Goal: Information Seeking & Learning: Learn about a topic

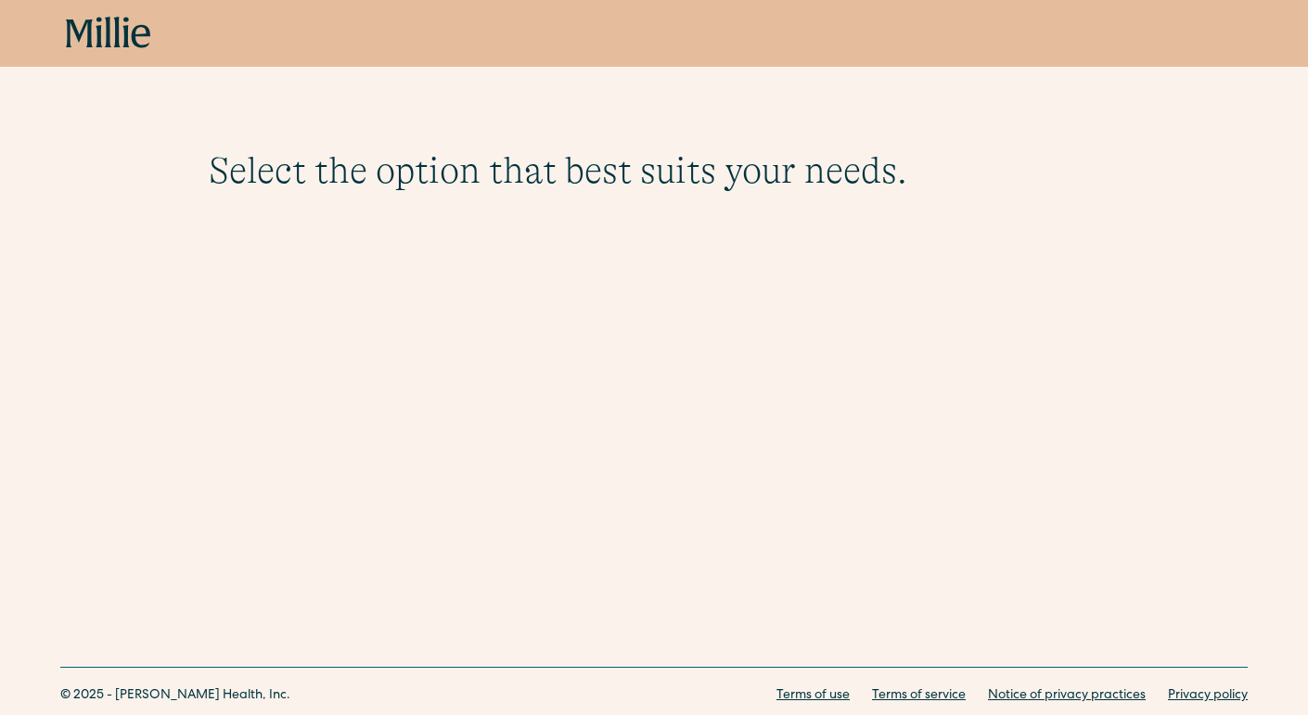
click at [451, 172] on h1 "Select the option that best suits your needs." at bounding box center [654, 170] width 891 height 45
click at [125, 27] on icon "home" at bounding box center [125, 32] width 6 height 31
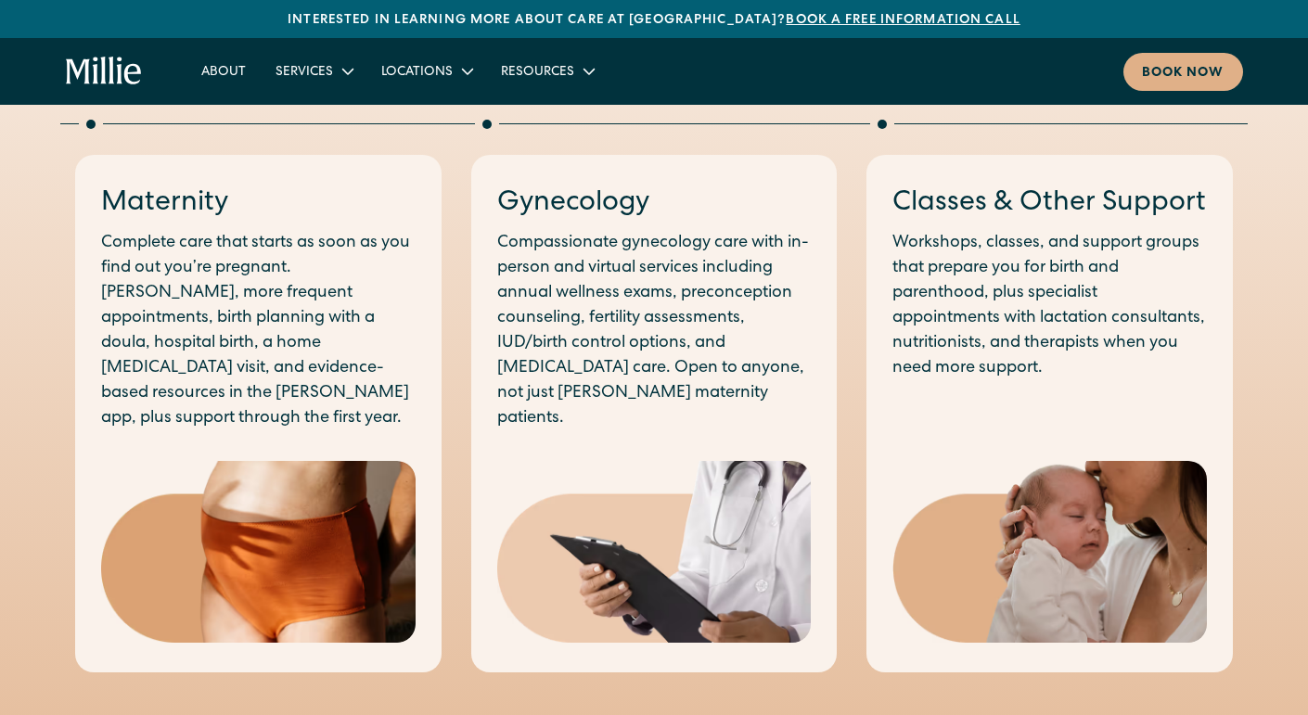
scroll to position [1026, 0]
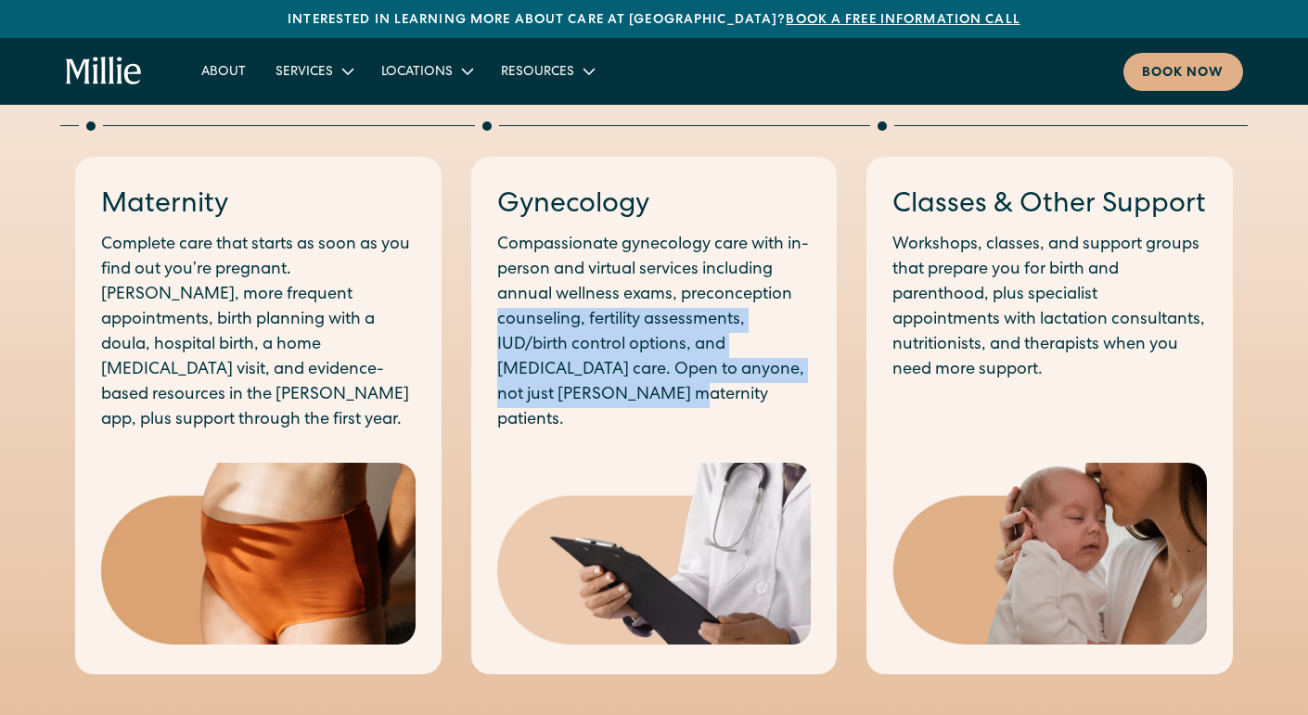
drag, startPoint x: 500, startPoint y: 315, endPoint x: 665, endPoint y: 409, distance: 189.9
click at [665, 409] on div "Gynecology Compassionate gynecology care with in-person and virtual services in…" at bounding box center [654, 416] width 366 height 519
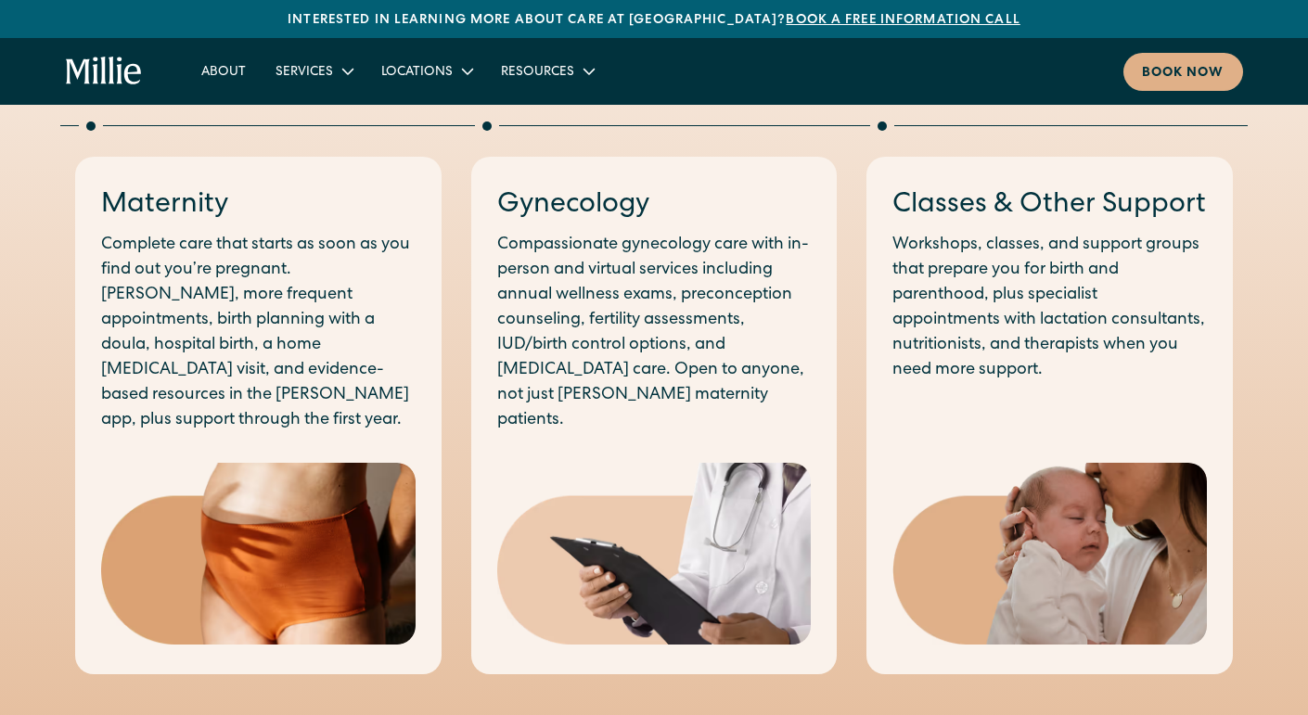
click at [760, 417] on div "Gynecology Compassionate gynecology care with in-person and virtual services in…" at bounding box center [654, 416] width 366 height 519
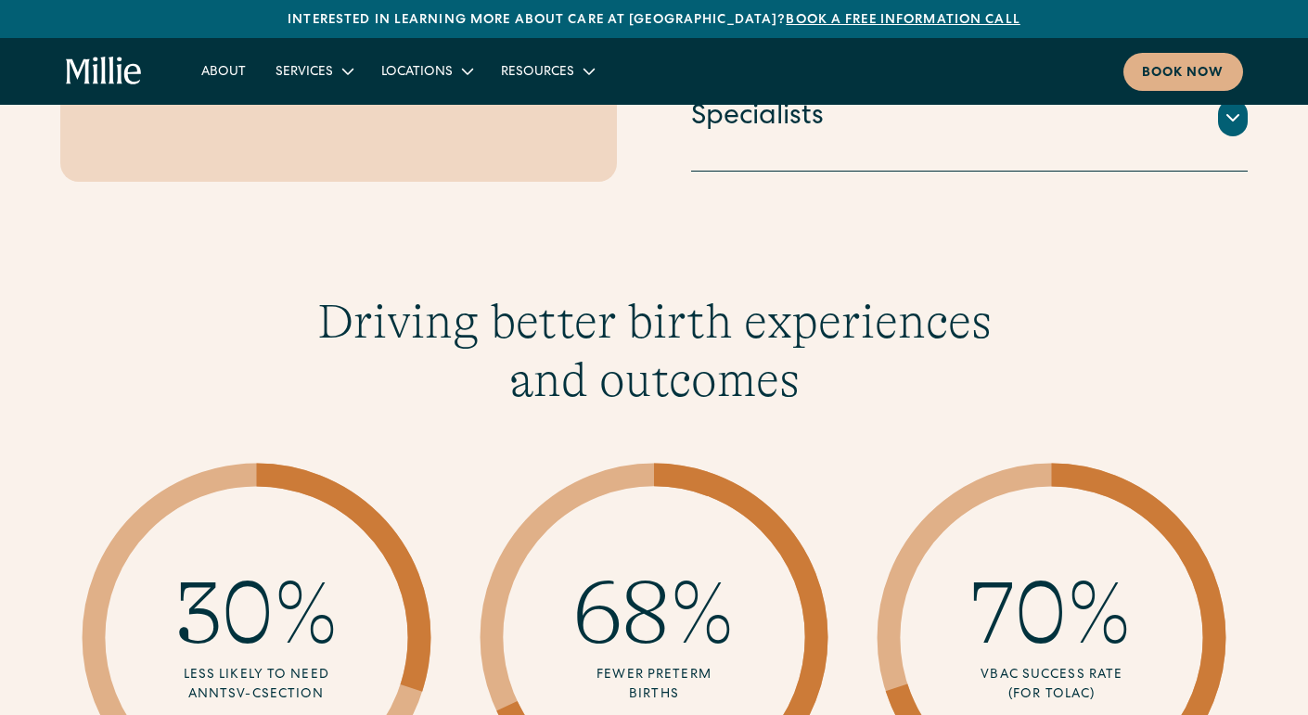
scroll to position [2557, 0]
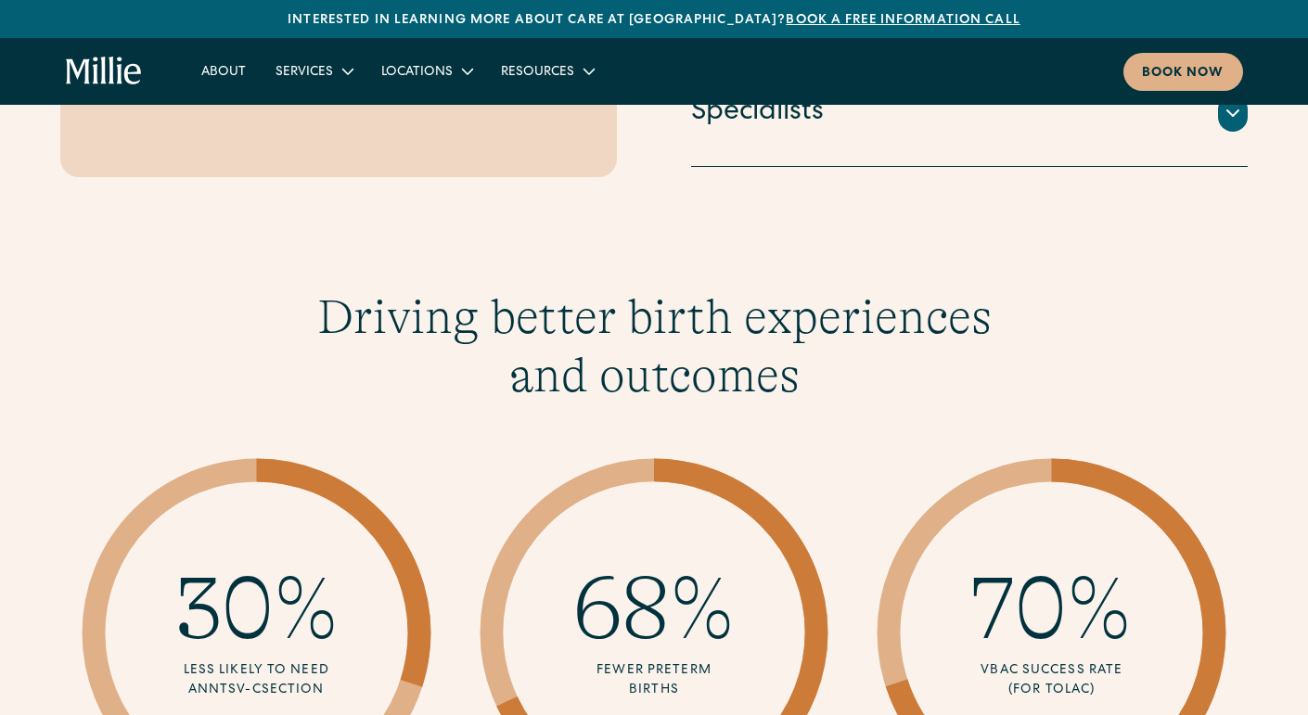
click at [580, 290] on h3 "Driving better birth experiences and outcomes" at bounding box center [654, 347] width 713 height 116
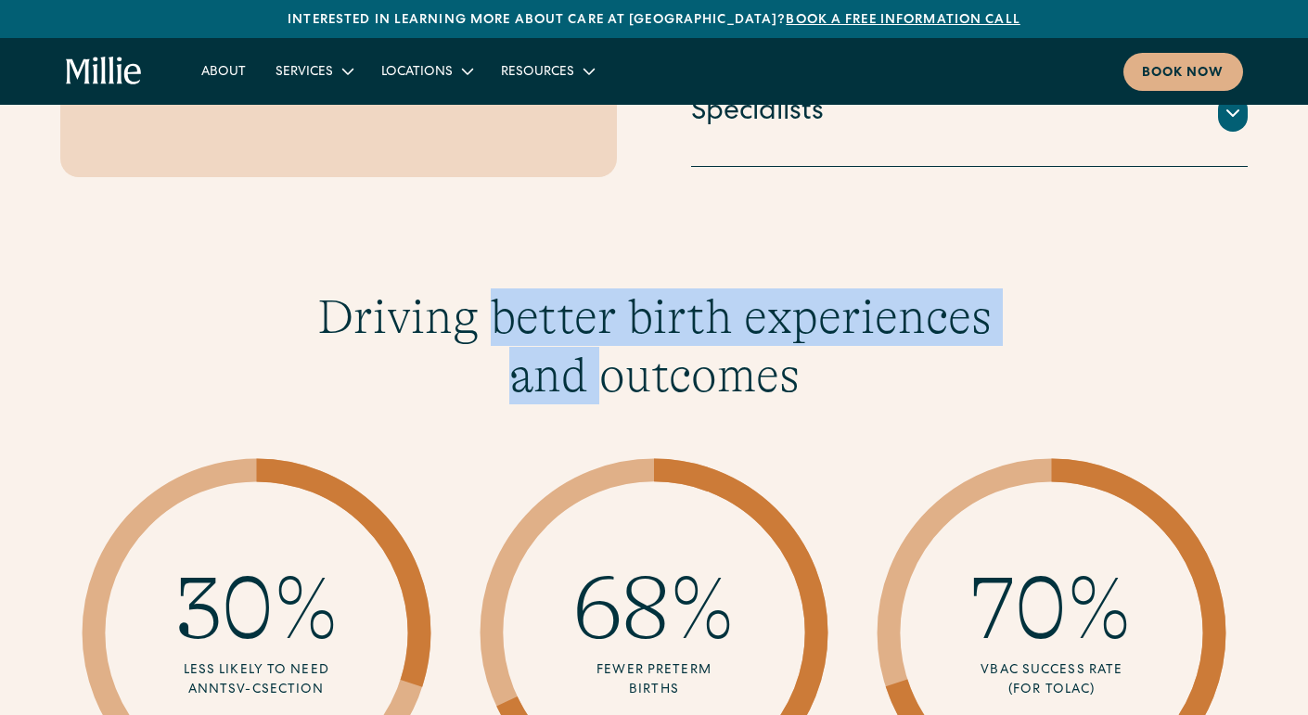
drag, startPoint x: 580, startPoint y: 290, endPoint x: 587, endPoint y: 340, distance: 49.7
click at [587, 340] on h3 "Driving better birth experiences and outcomes" at bounding box center [654, 347] width 713 height 116
click at [635, 298] on h3 "Driving better birth experiences and outcomes" at bounding box center [654, 347] width 713 height 116
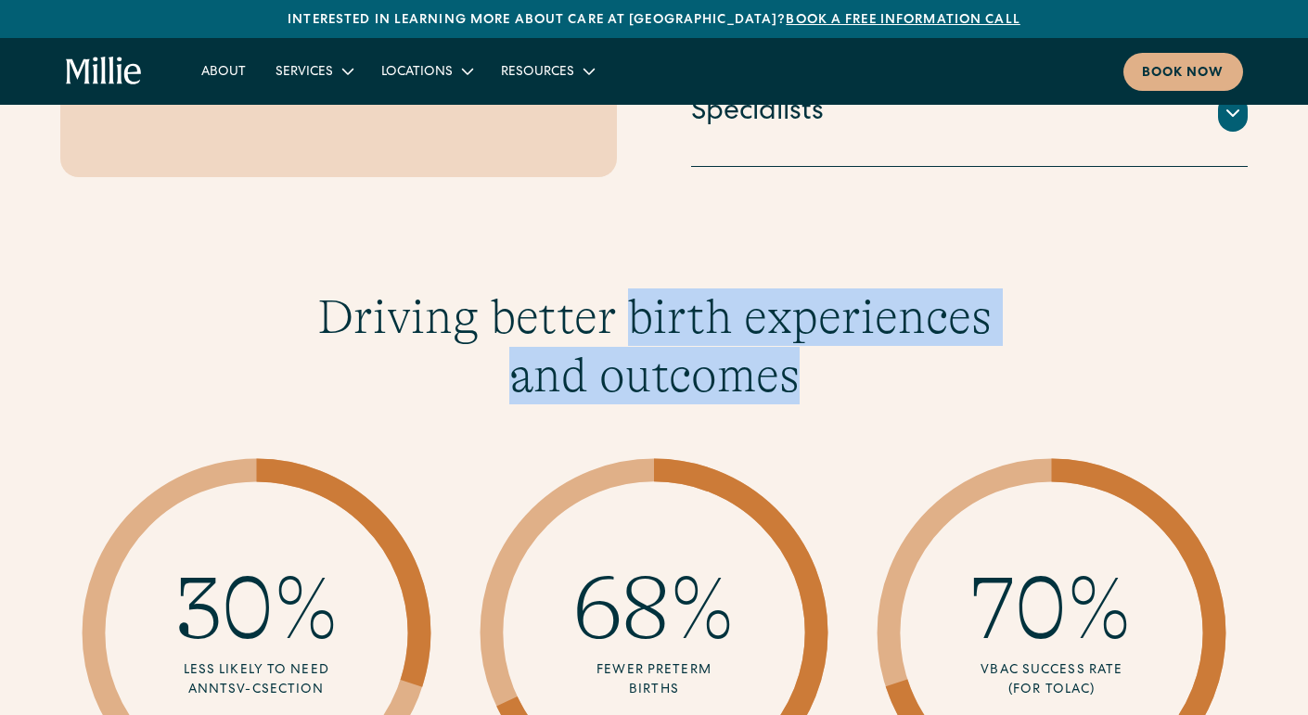
drag, startPoint x: 635, startPoint y: 298, endPoint x: 648, endPoint y: 350, distance: 53.6
click at [648, 350] on h3 "Driving better birth experiences and outcomes" at bounding box center [654, 347] width 713 height 116
drag, startPoint x: 648, startPoint y: 350, endPoint x: 637, endPoint y: 307, distance: 43.9
click at [637, 307] on h3 "Driving better birth experiences and outcomes" at bounding box center [654, 347] width 713 height 116
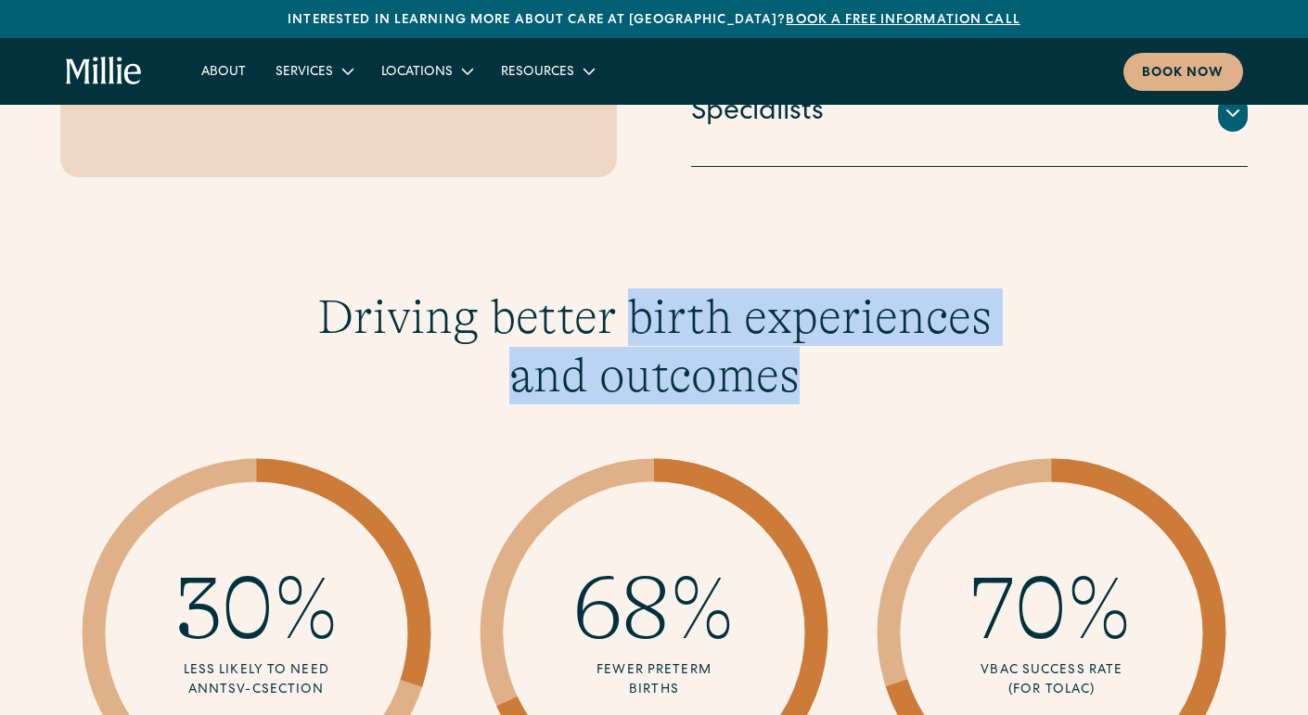
click at [837, 349] on h3 "Driving better birth experiences and outcomes" at bounding box center [654, 347] width 713 height 116
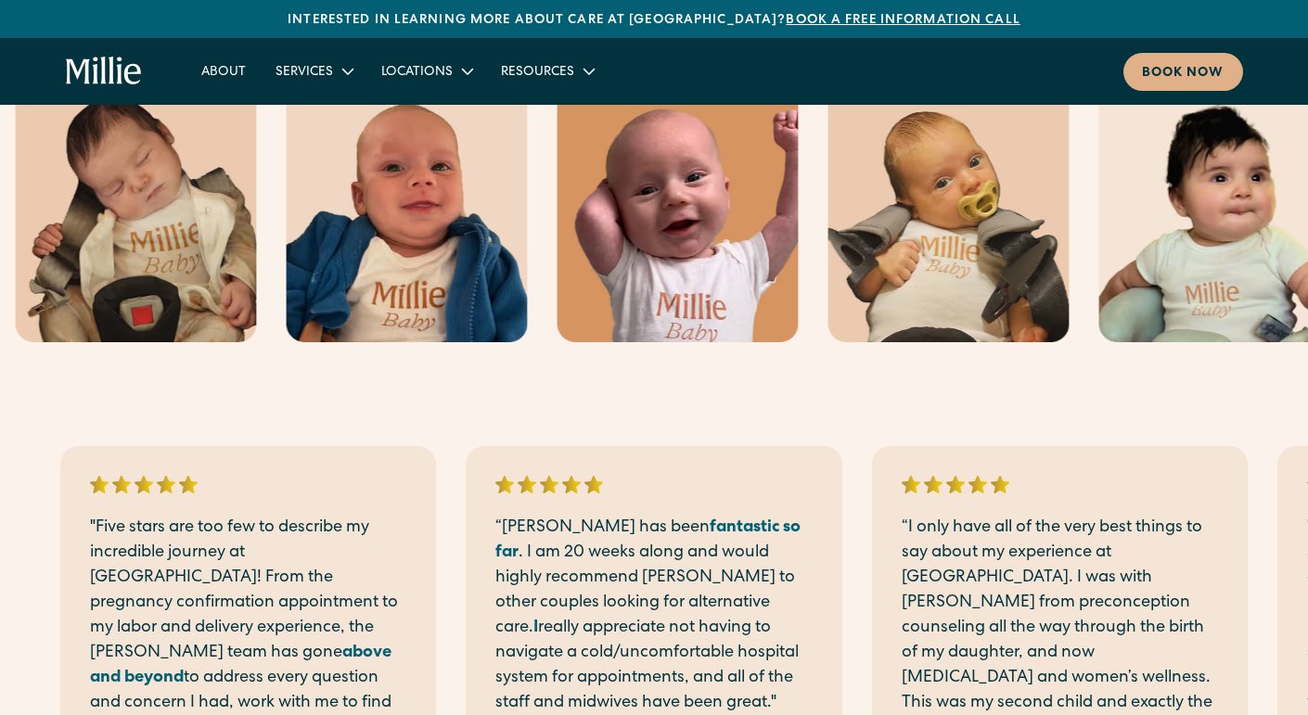
scroll to position [3403, 0]
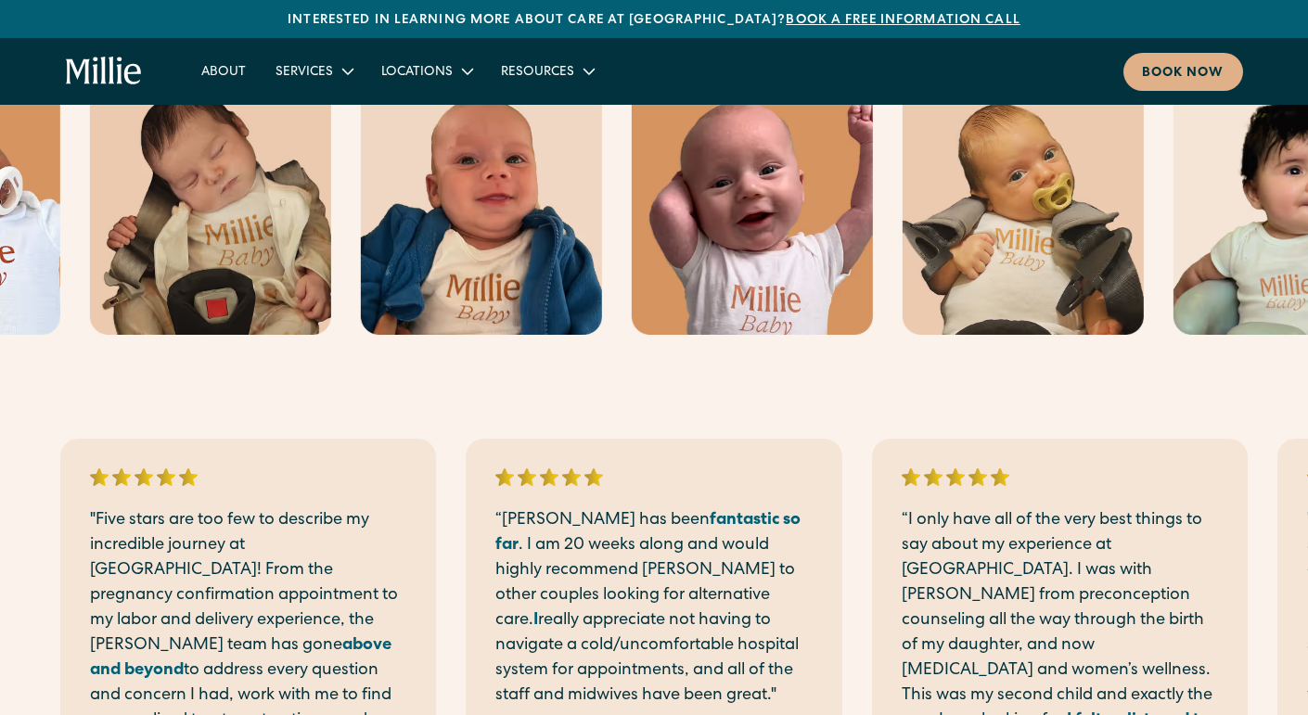
click at [834, 350] on div ""Five stars are too few to describe my incredible journey at Millie! From the p…" at bounding box center [654, 696] width 1308 height 692
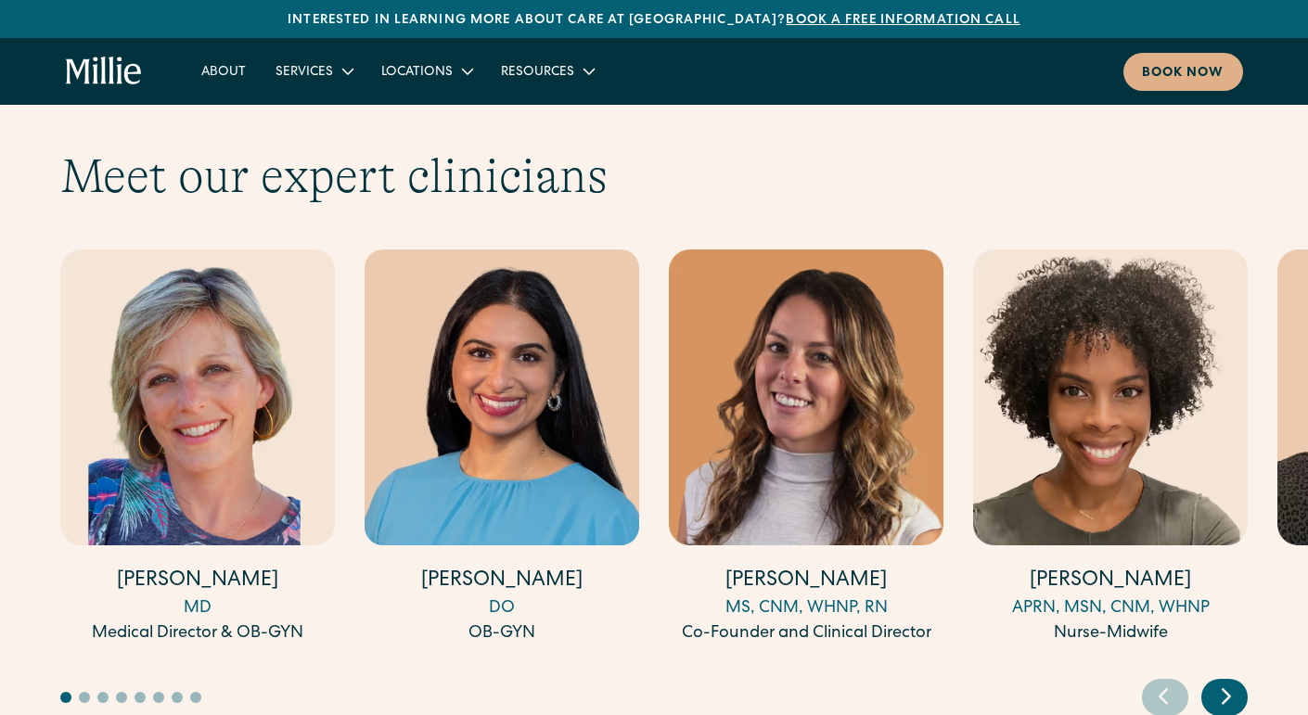
scroll to position [5076, 0]
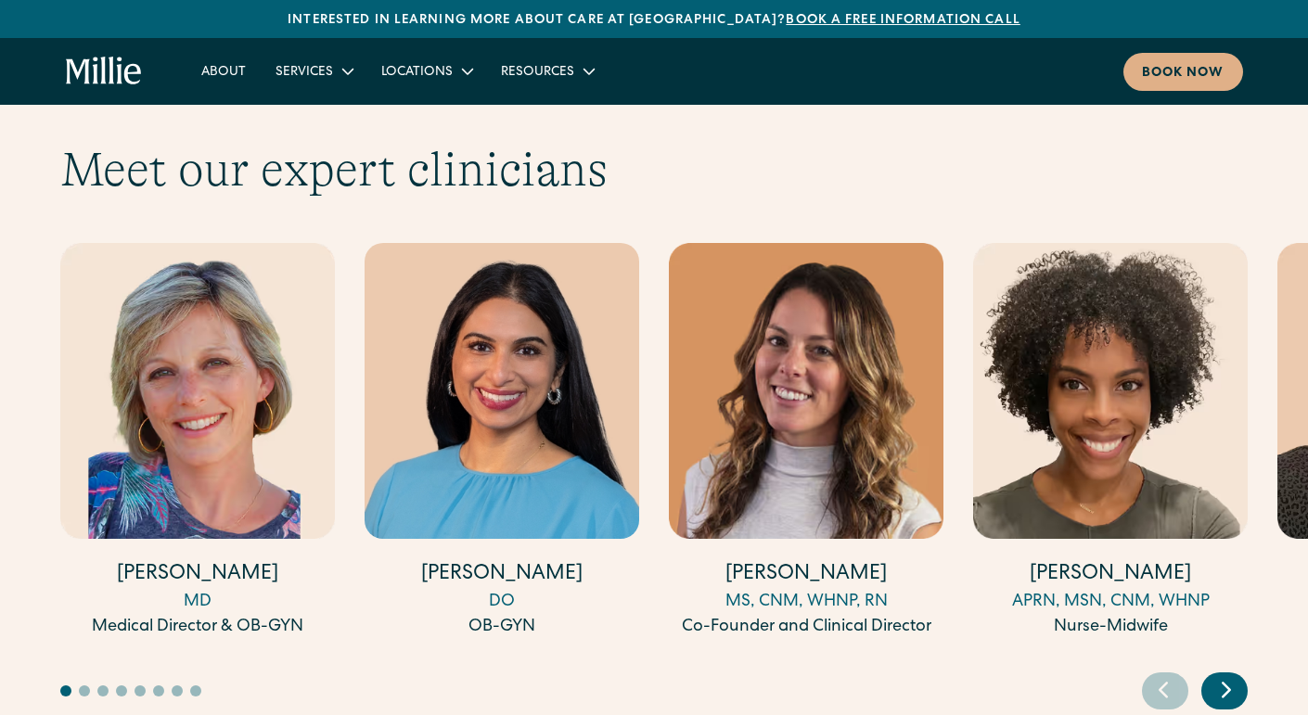
click at [1225, 675] on icon "Next slide" at bounding box center [1227, 689] width 28 height 29
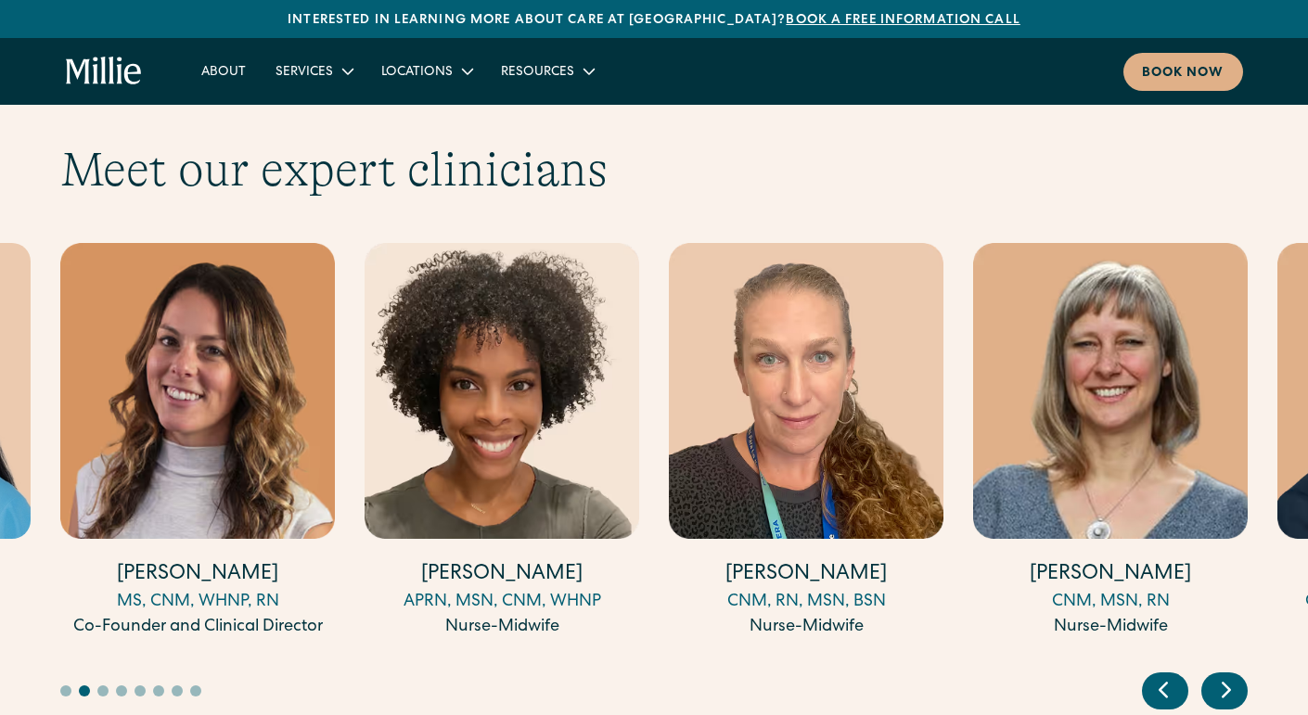
click at [1225, 675] on icon "Next slide" at bounding box center [1227, 689] width 28 height 29
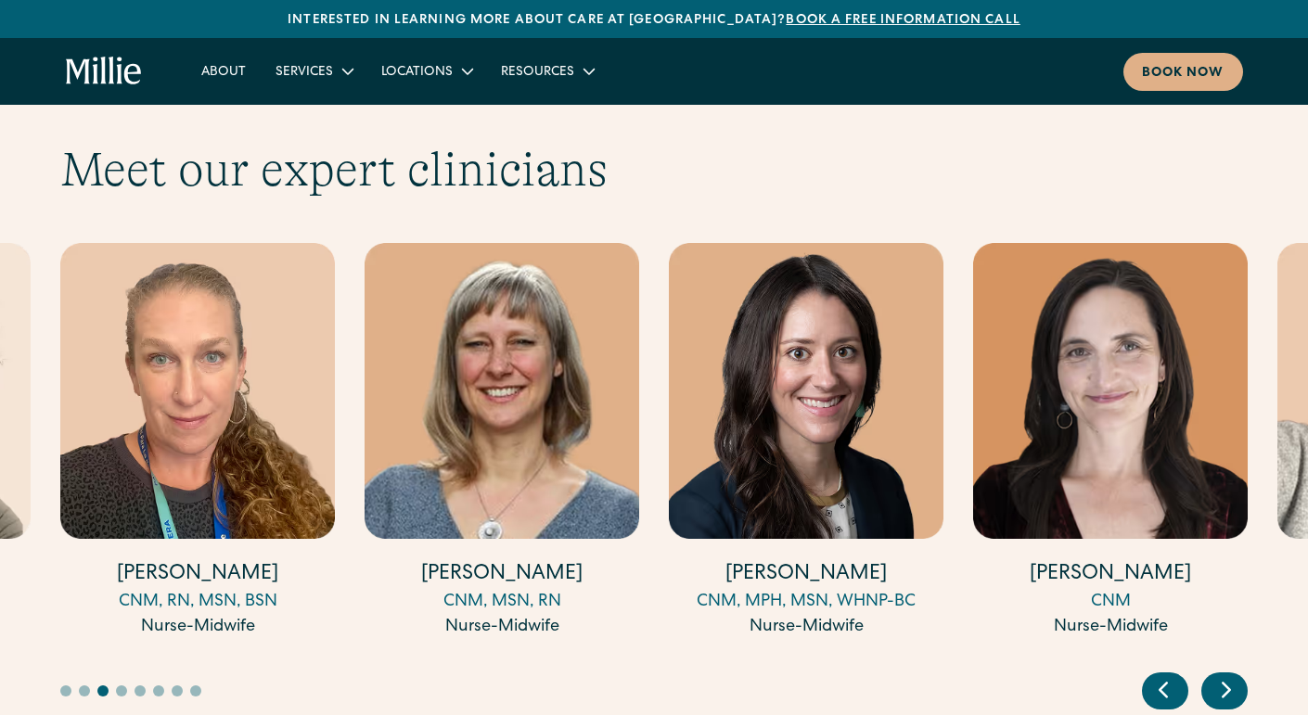
click at [1225, 675] on icon "Next slide" at bounding box center [1227, 689] width 28 height 29
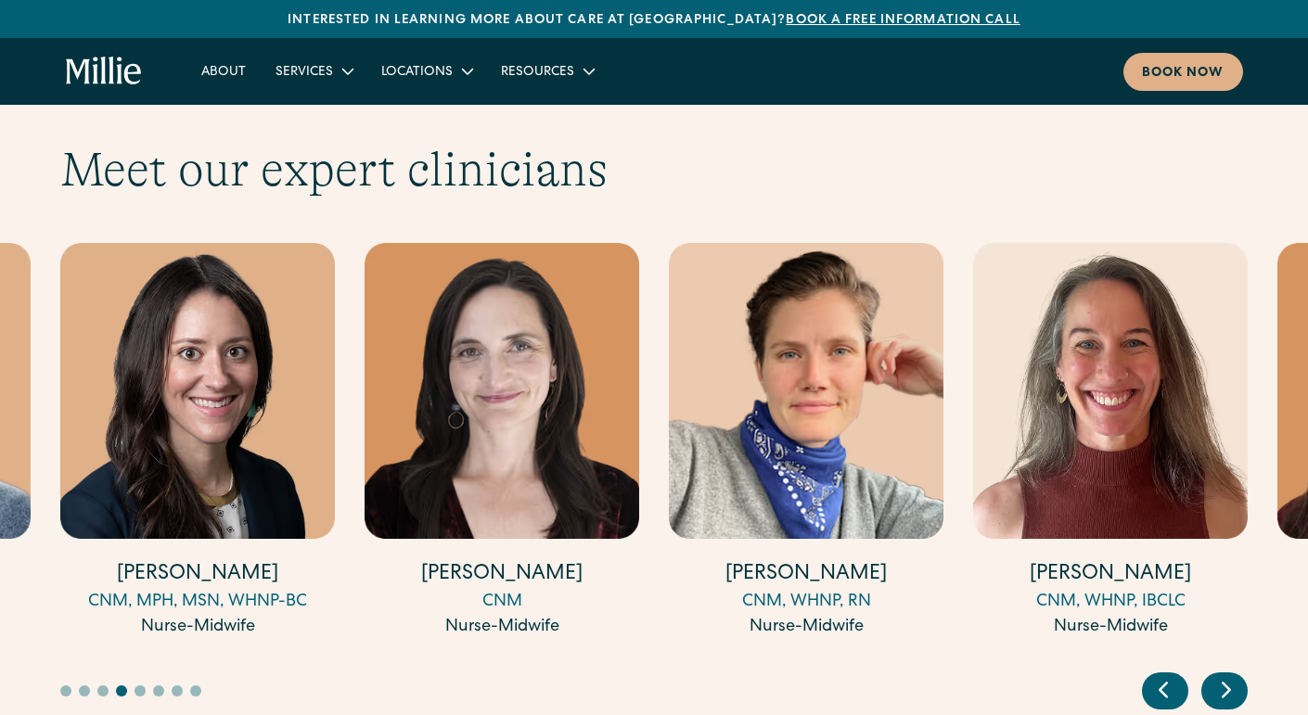
click at [1225, 684] on icon "Next slide" at bounding box center [1226, 691] width 7 height 14
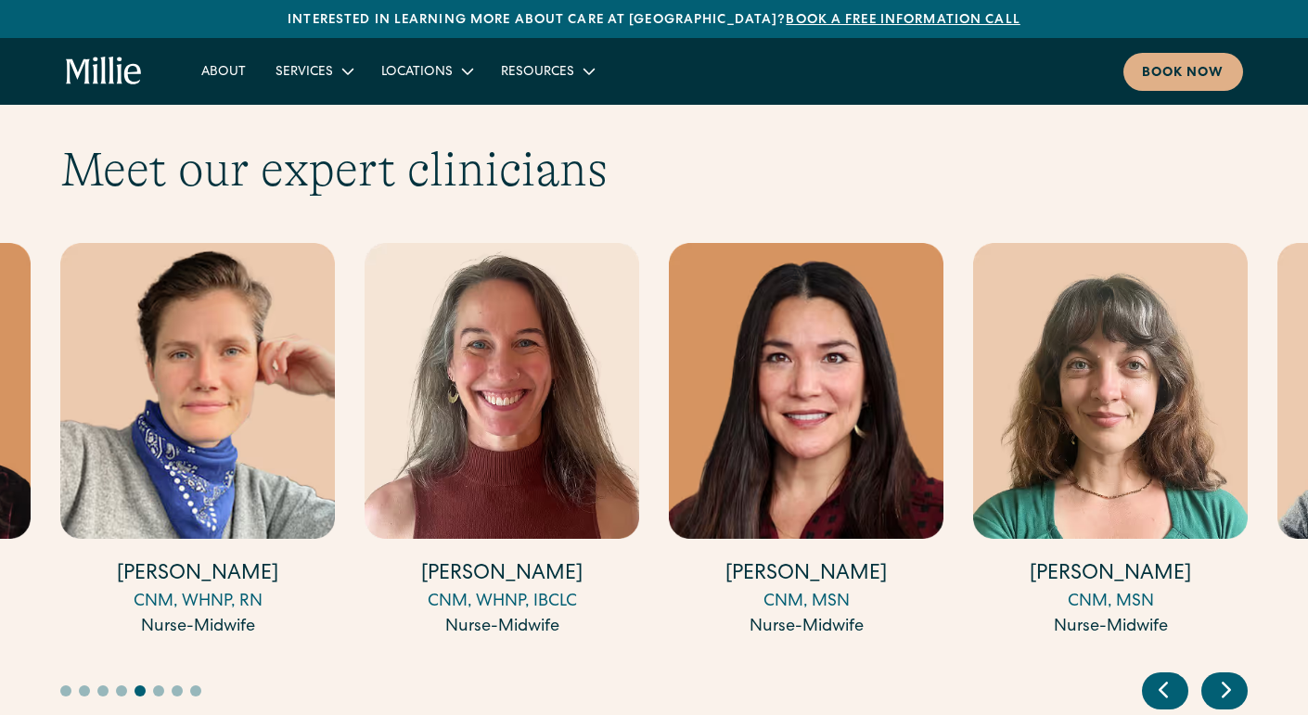
click at [1226, 684] on icon "Next slide" at bounding box center [1226, 691] width 7 height 14
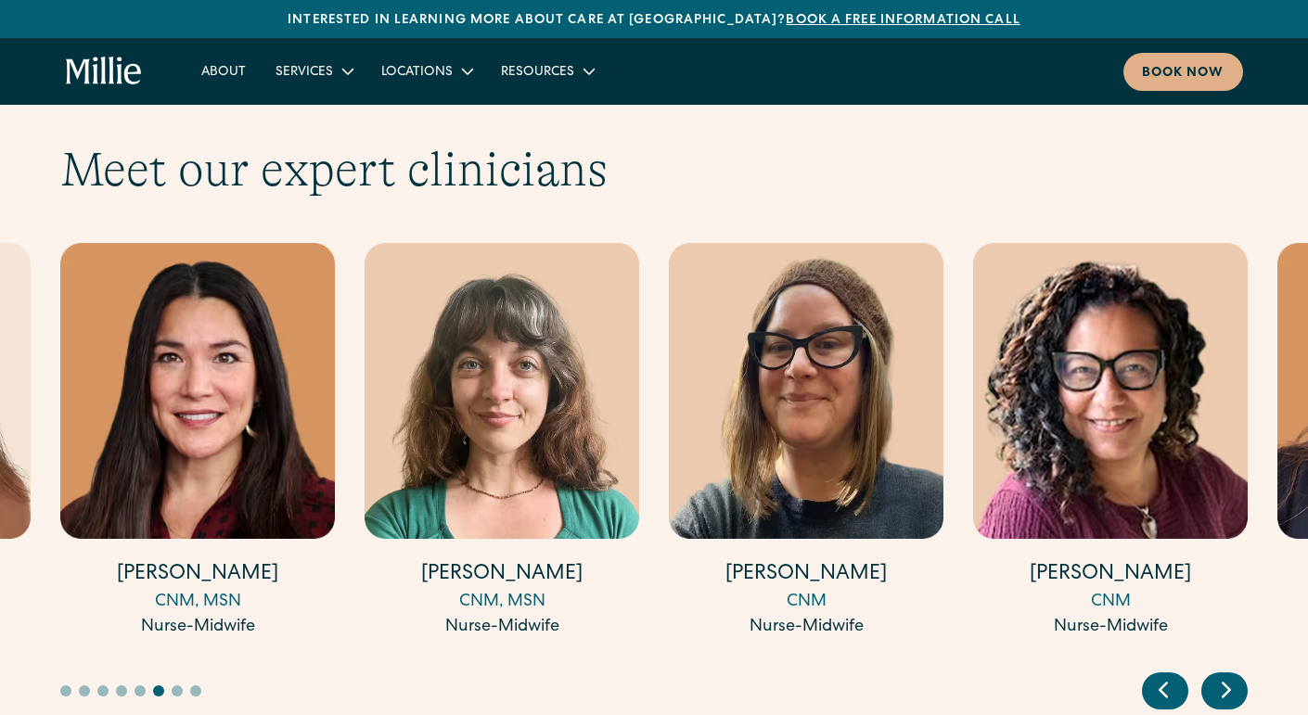
click at [1226, 684] on icon "Next slide" at bounding box center [1226, 691] width 7 height 14
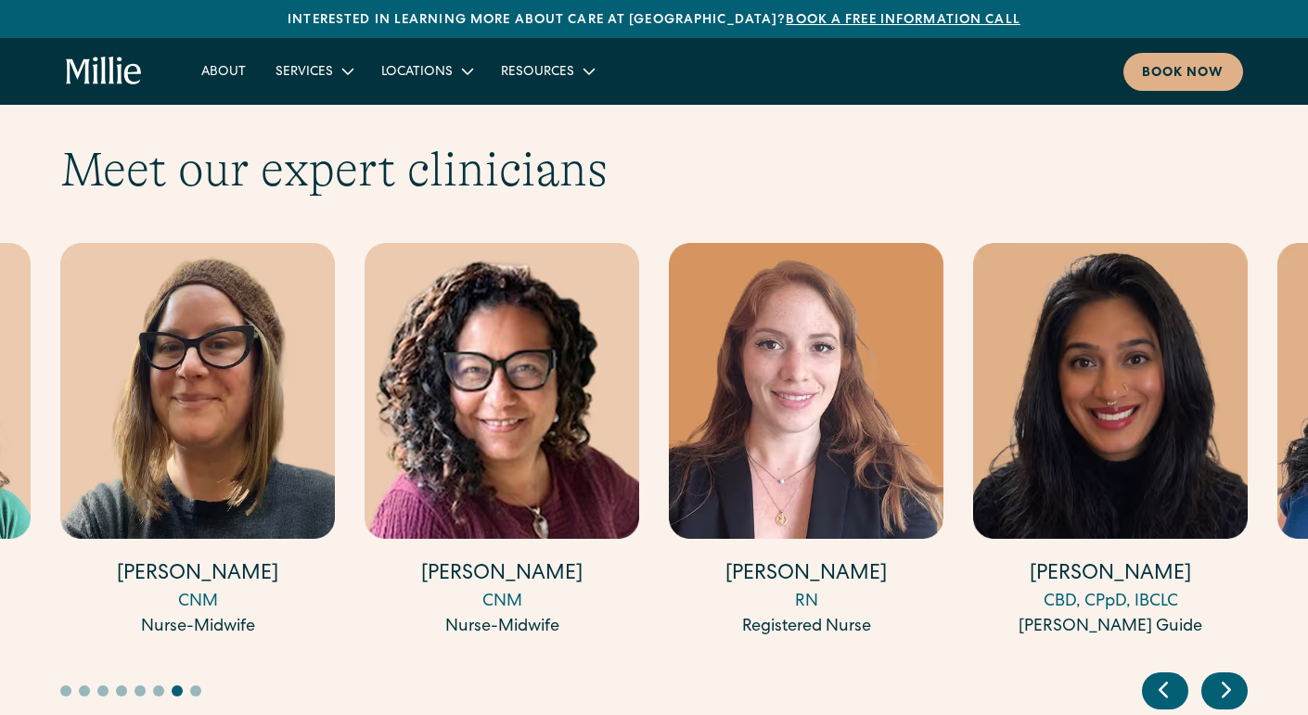
click at [1226, 684] on icon "Next slide" at bounding box center [1226, 691] width 7 height 14
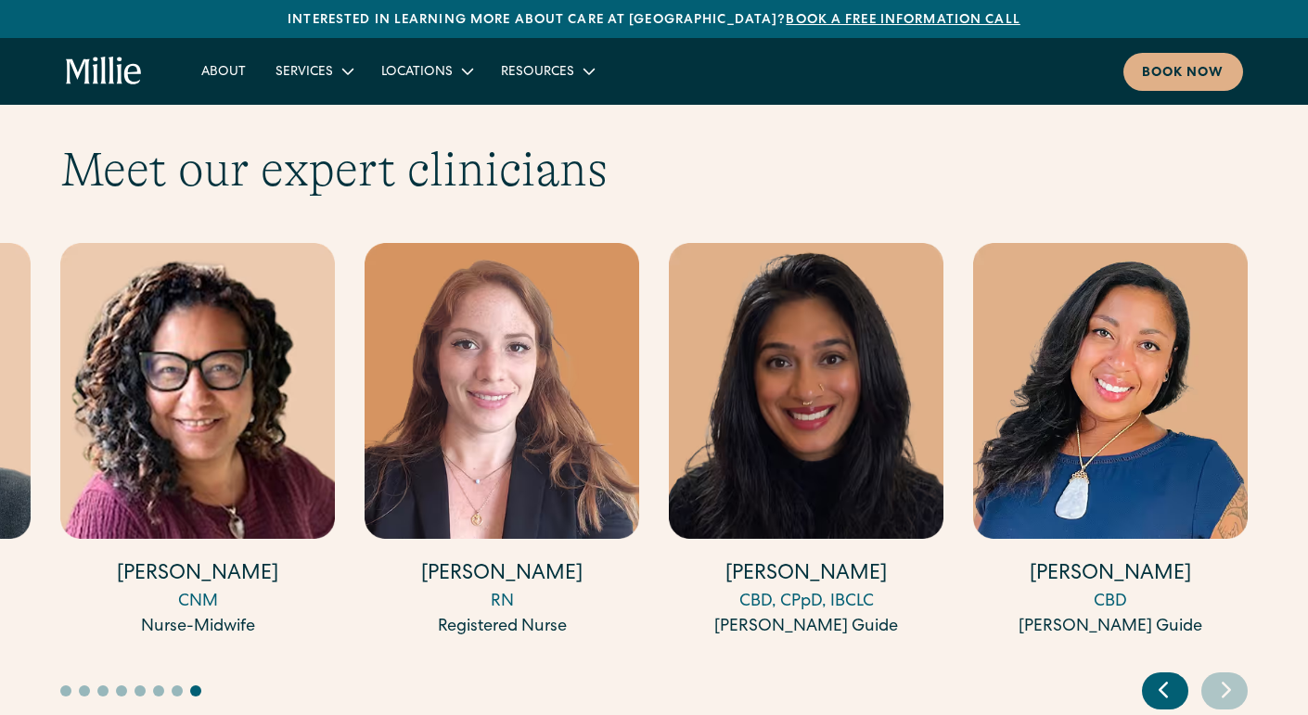
click at [1226, 684] on icon "Next slide" at bounding box center [1226, 691] width 7 height 14
click at [1039, 643] on div at bounding box center [654, 676] width 1188 height 67
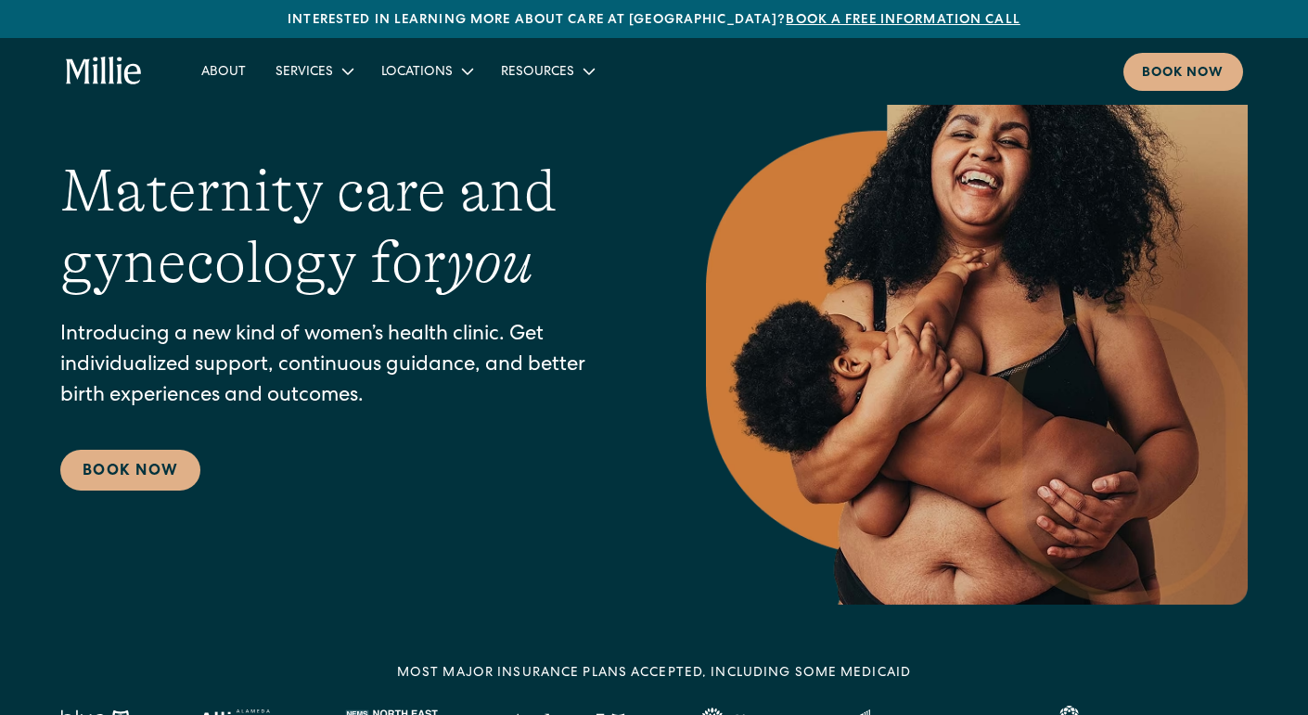
scroll to position [0, 0]
